Goal: Browse casually: Explore the website without a specific task or goal

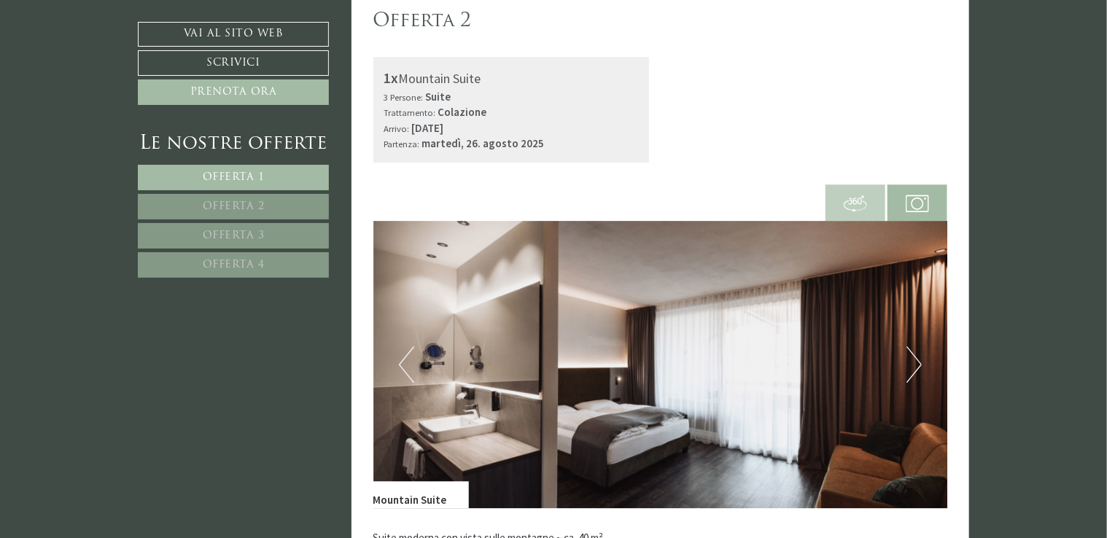
scroll to position [1969, 0]
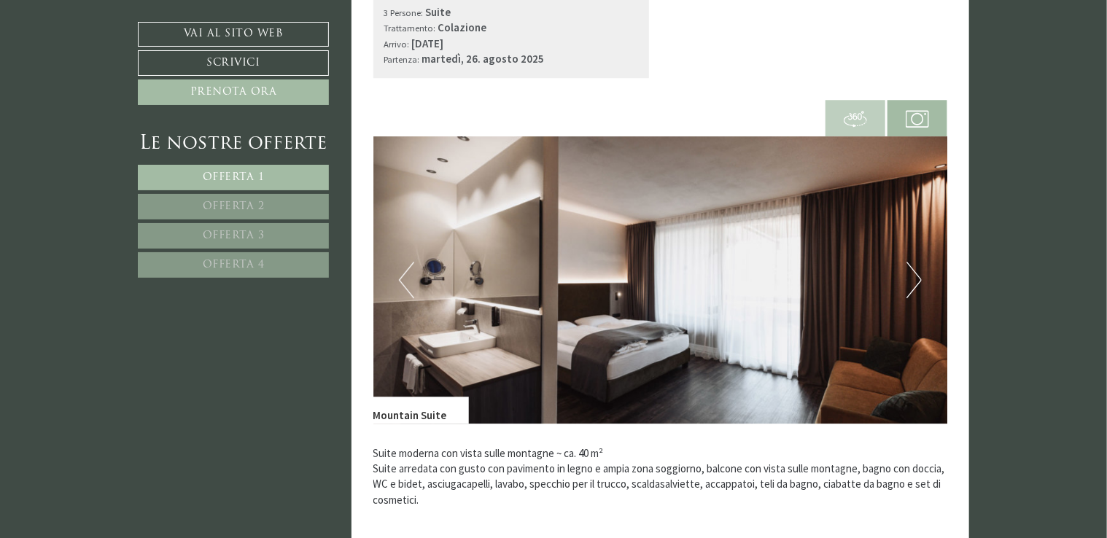
click at [913, 281] on button "Next" at bounding box center [913, 280] width 15 height 36
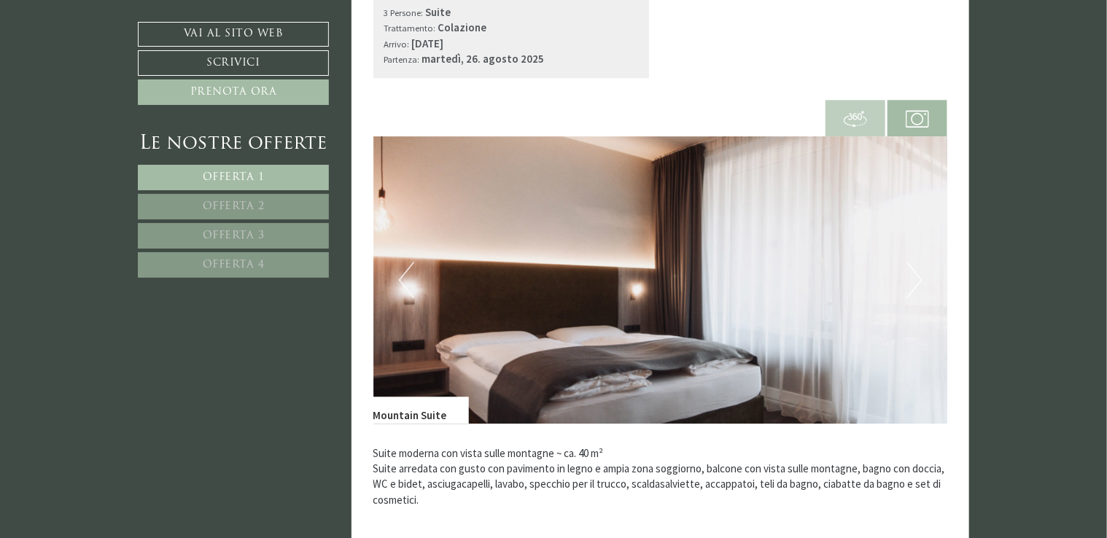
click at [913, 281] on button "Next" at bounding box center [913, 280] width 15 height 36
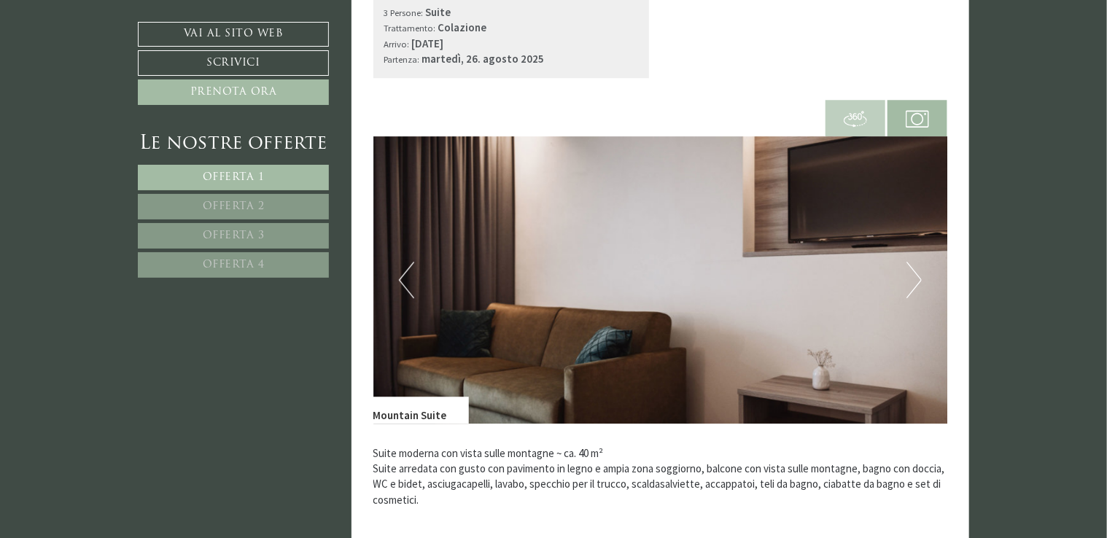
click at [913, 281] on button "Next" at bounding box center [913, 280] width 15 height 36
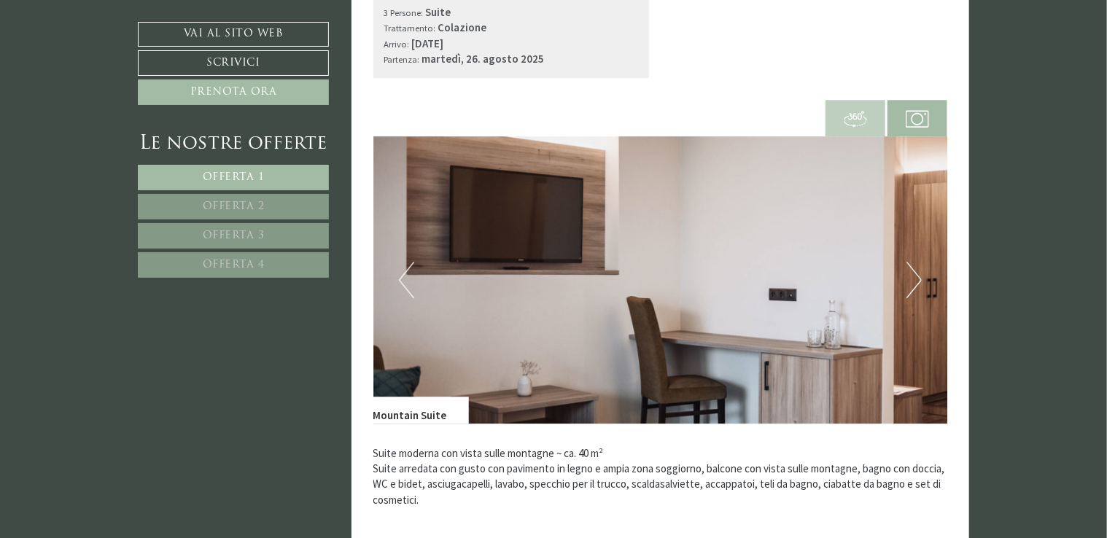
click at [913, 281] on button "Next" at bounding box center [913, 280] width 15 height 36
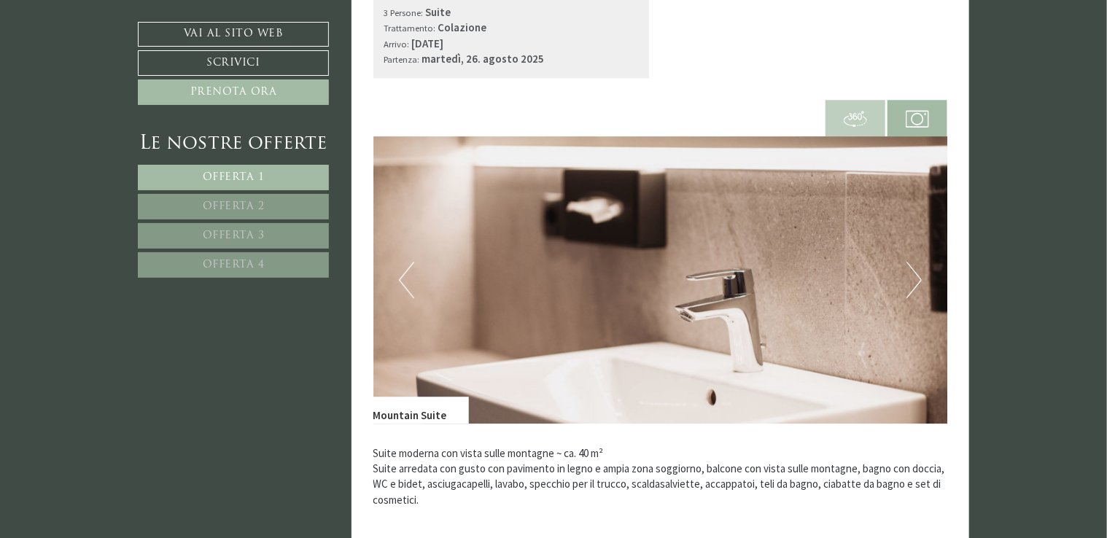
click at [913, 281] on button "Next" at bounding box center [913, 280] width 15 height 36
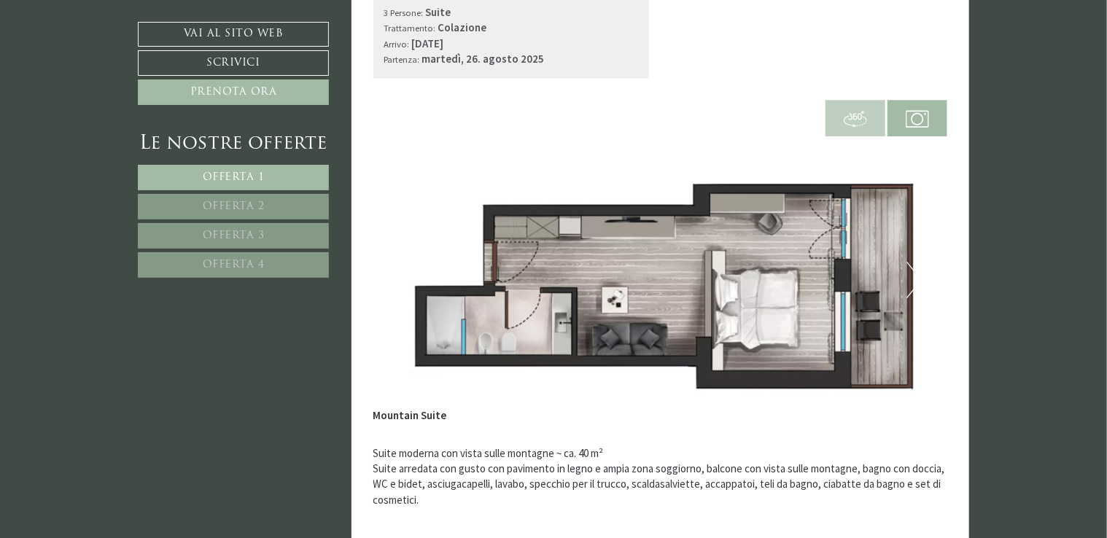
click at [913, 281] on button "Next" at bounding box center [913, 280] width 15 height 36
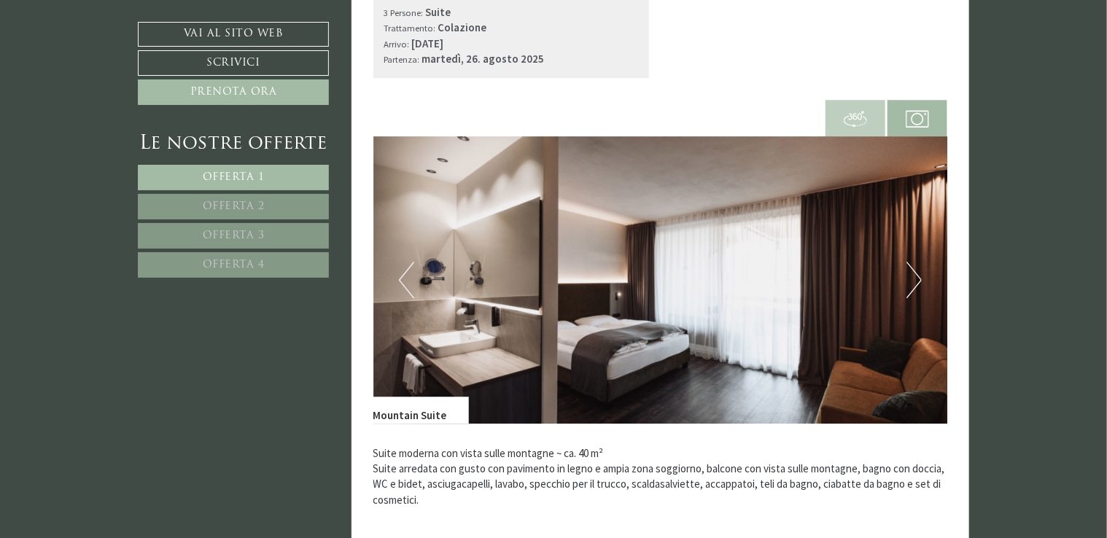
click at [913, 281] on button "Next" at bounding box center [913, 280] width 15 height 36
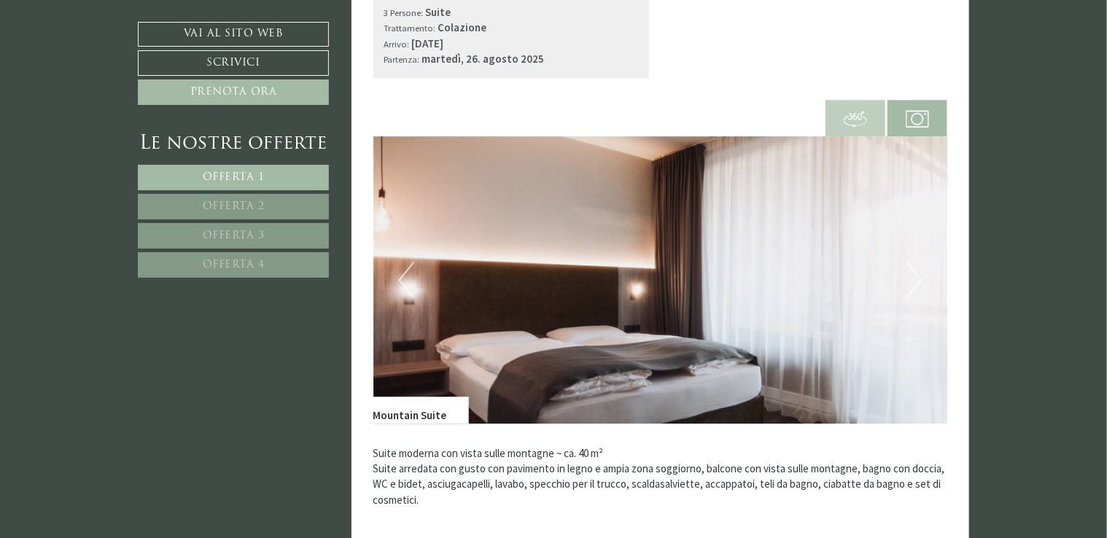
click at [913, 281] on button "Next" at bounding box center [913, 280] width 15 height 36
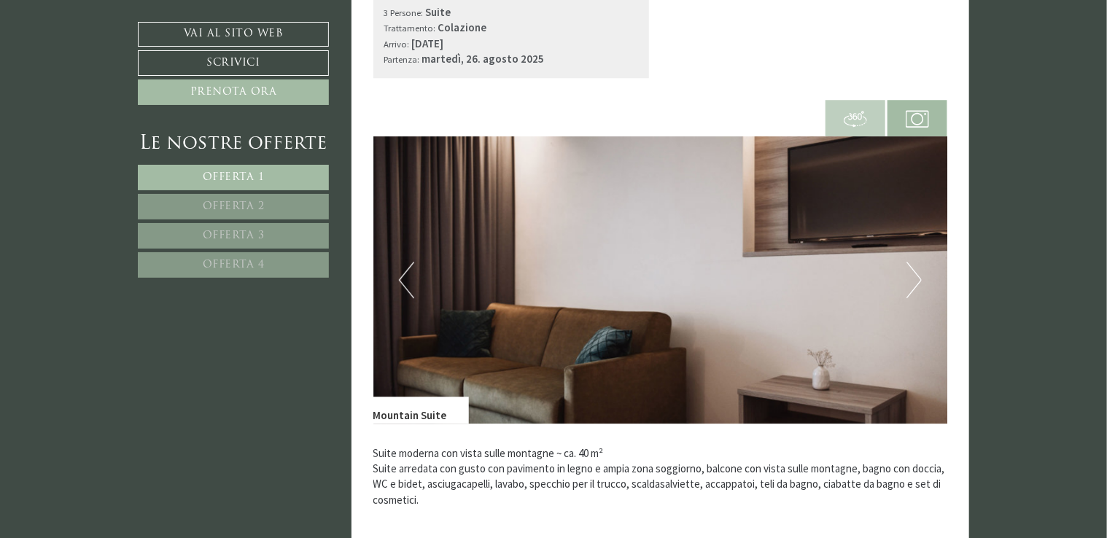
click at [913, 281] on button "Next" at bounding box center [913, 280] width 15 height 36
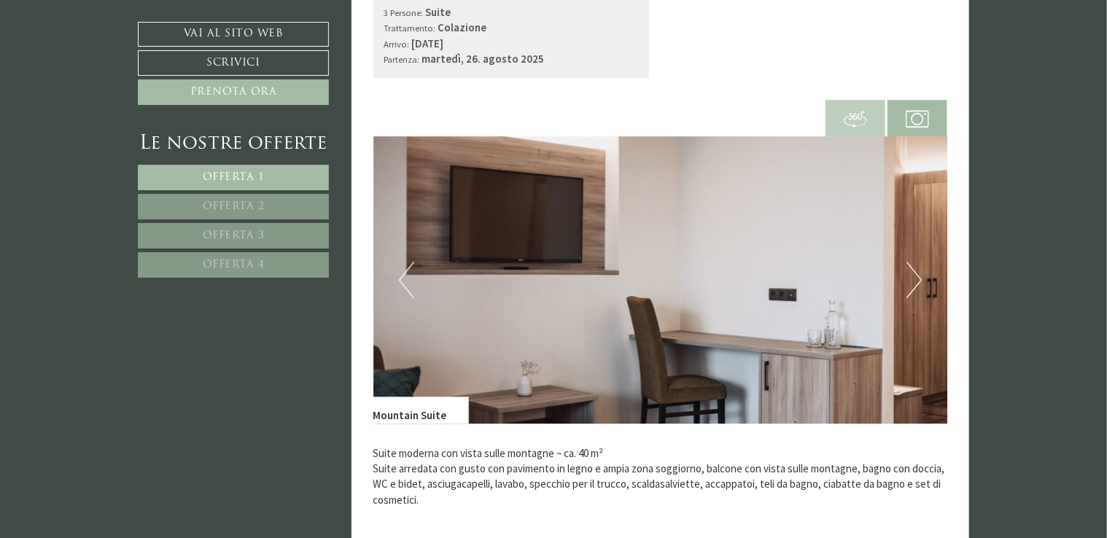
click at [913, 281] on button "Next" at bounding box center [913, 280] width 15 height 36
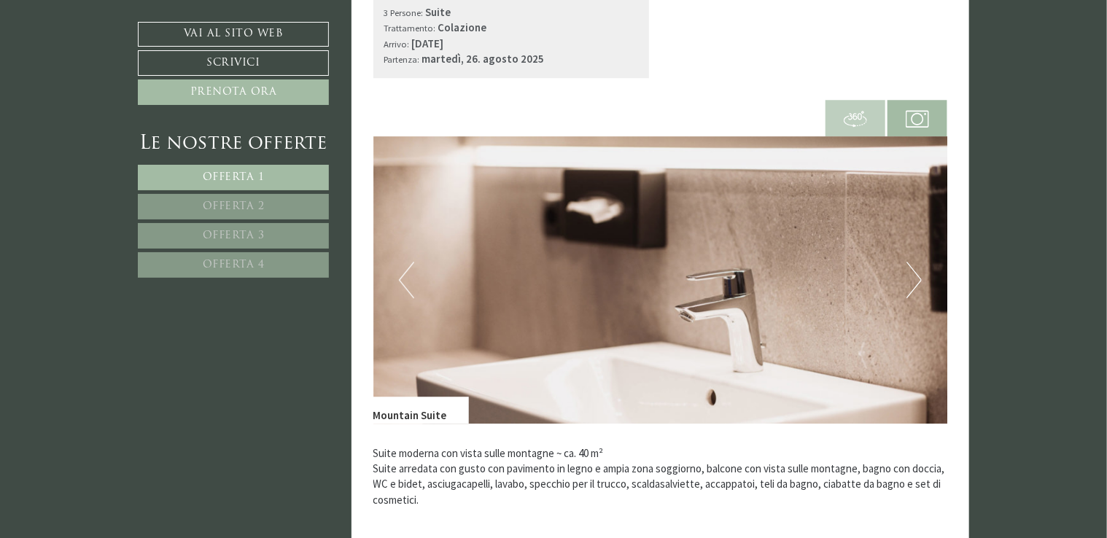
click at [914, 279] on button "Next" at bounding box center [913, 280] width 15 height 36
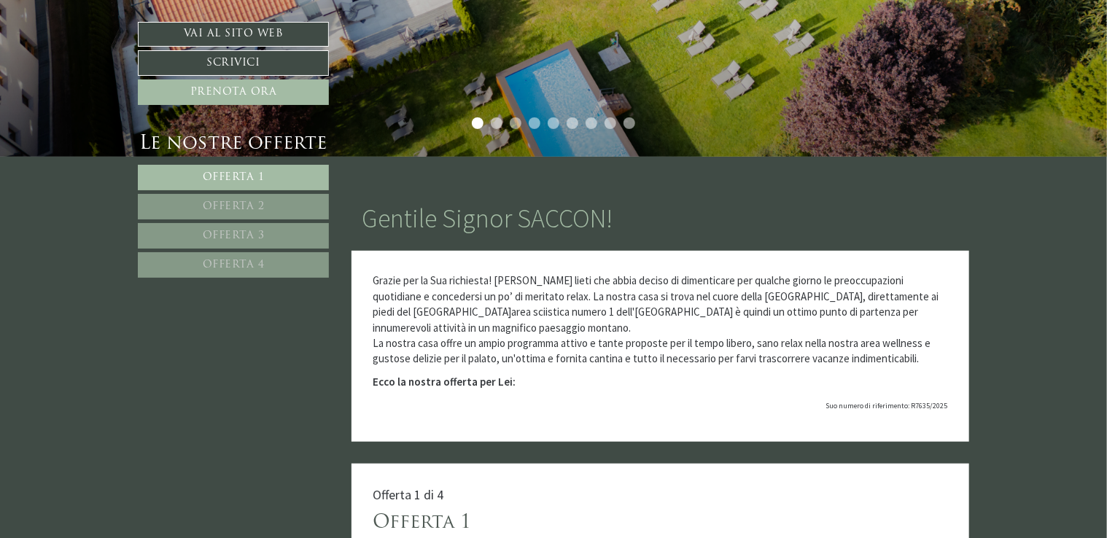
scroll to position [365, 0]
